Goal: Obtain resource: Download file/media

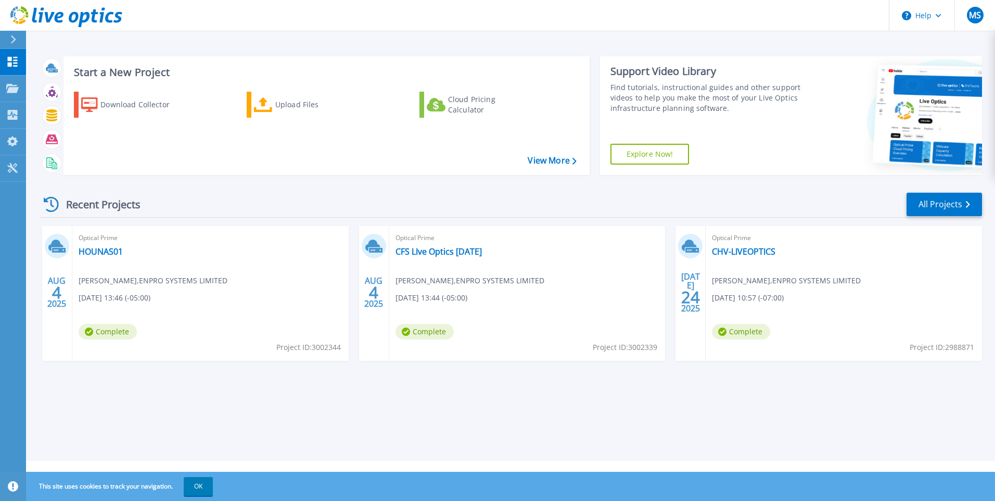
click at [137, 332] on span "Complete" at bounding box center [108, 332] width 58 height 16
click at [444, 249] on link "CFS LIve Optics [DATE]" at bounding box center [438, 251] width 86 height 10
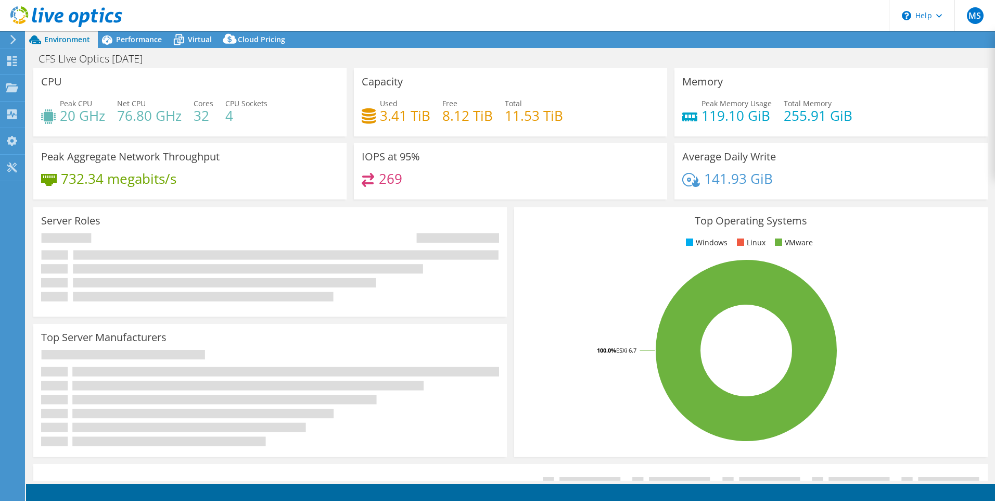
select select "USD"
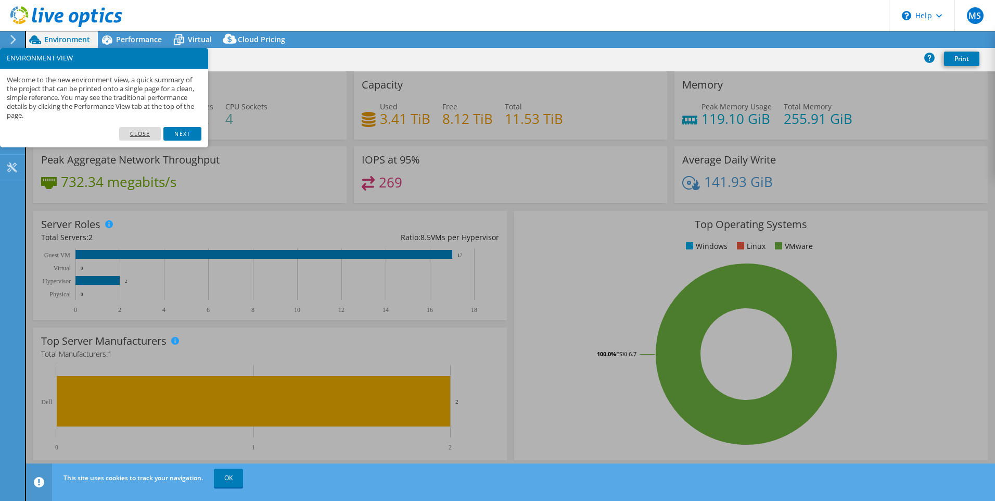
click at [146, 133] on link "Close" at bounding box center [140, 134] width 42 height 14
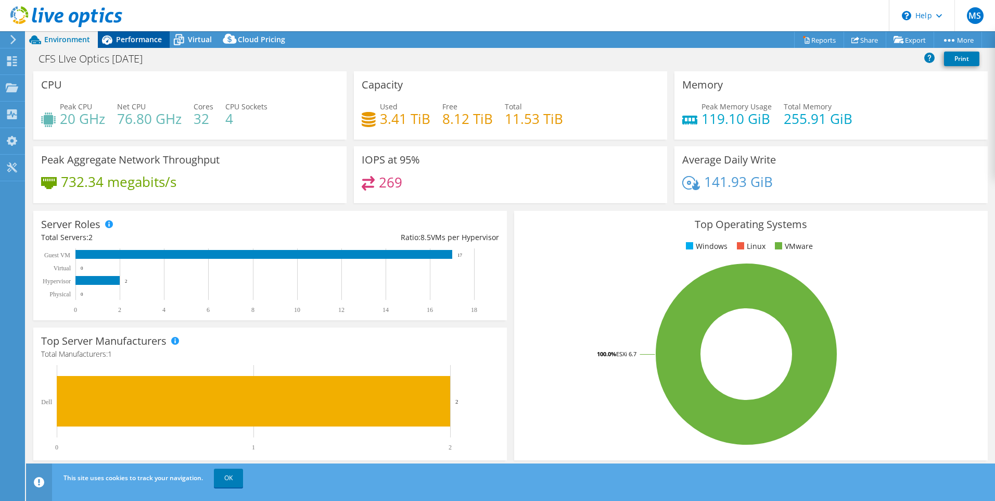
click at [145, 36] on span "Performance" at bounding box center [139, 39] width 46 height 10
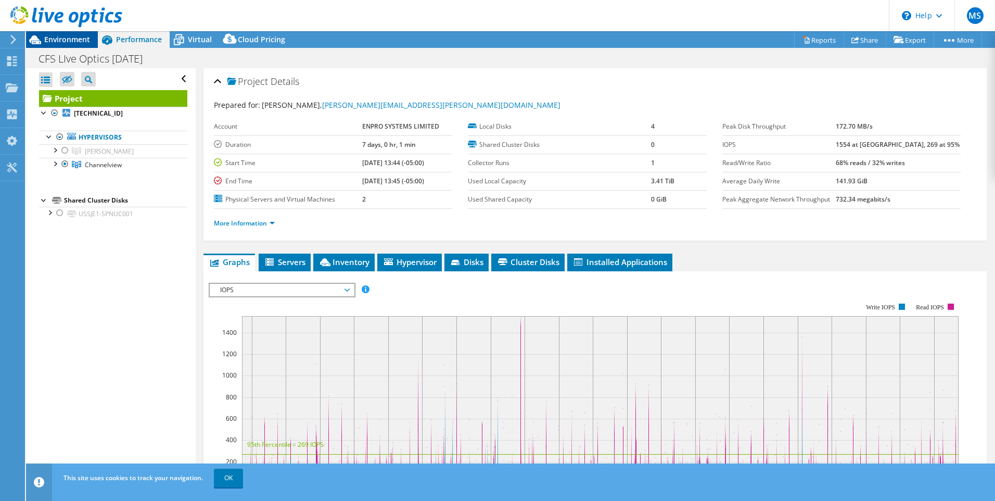
click at [73, 36] on span "Environment" at bounding box center [67, 39] width 46 height 10
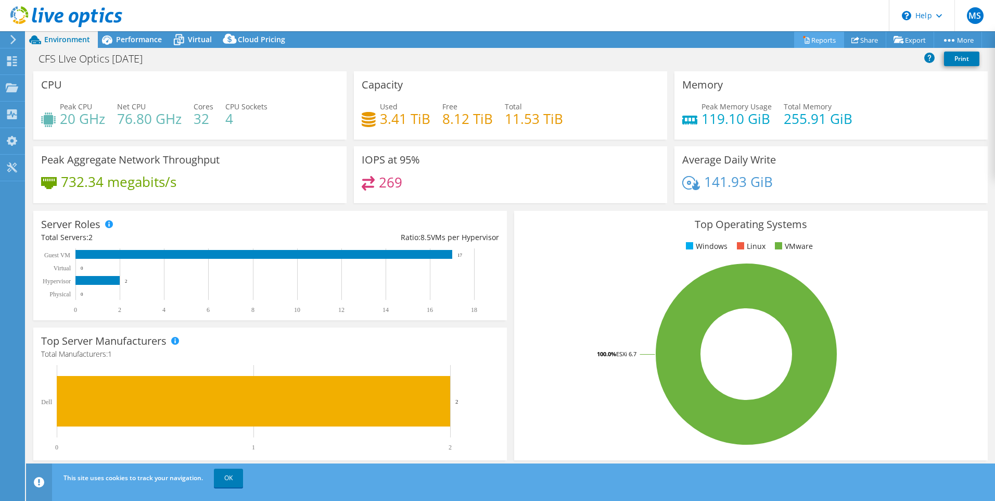
click at [818, 40] on link "Reports" at bounding box center [819, 40] width 50 height 16
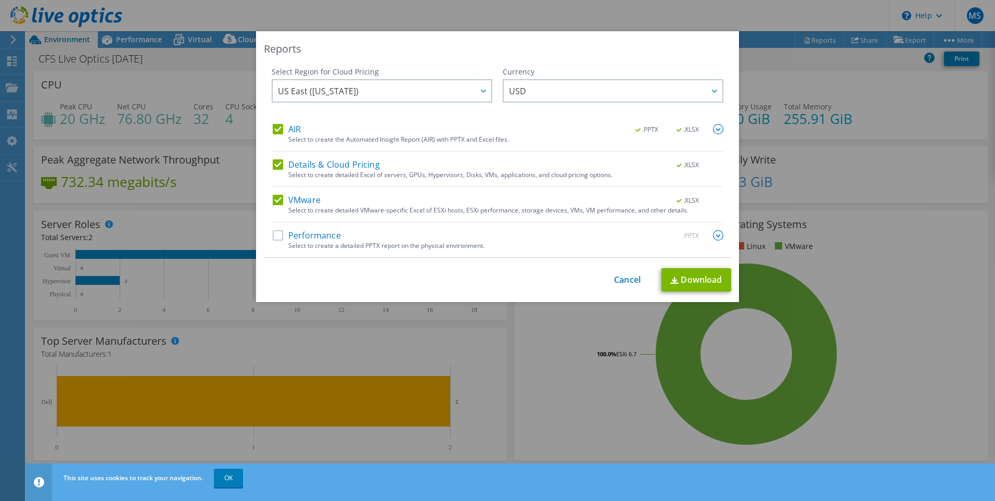
drag, startPoint x: 274, startPoint y: 165, endPoint x: 275, endPoint y: 172, distance: 6.8
click at [274, 164] on label "Details & Cloud Pricing" at bounding box center [326, 164] width 107 height 10
click at [0, 0] on input "Details & Cloud Pricing" at bounding box center [0, 0] width 0 height 0
click at [273, 237] on label "Performance" at bounding box center [307, 235] width 68 height 10
click at [0, 0] on input "Performance" at bounding box center [0, 0] width 0 height 0
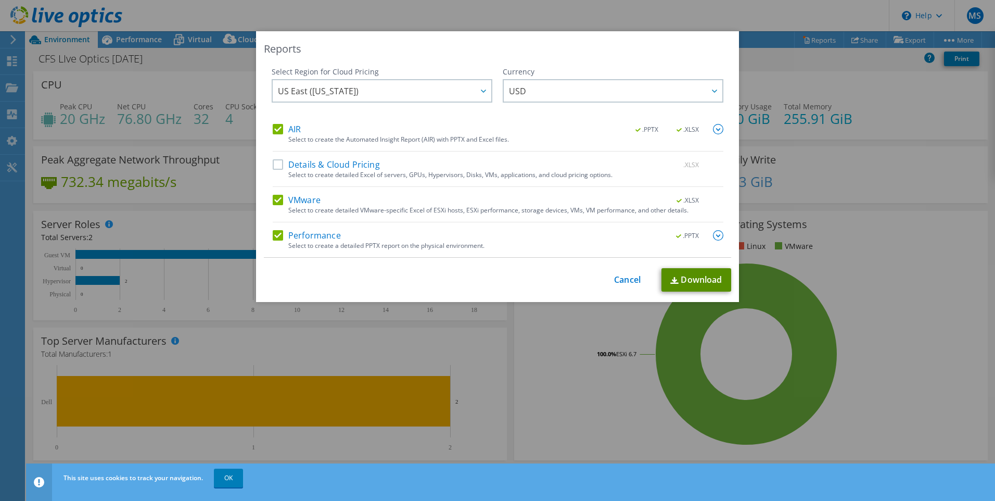
click at [694, 280] on link "Download" at bounding box center [696, 279] width 70 height 23
